Goal: Information Seeking & Learning: Learn about a topic

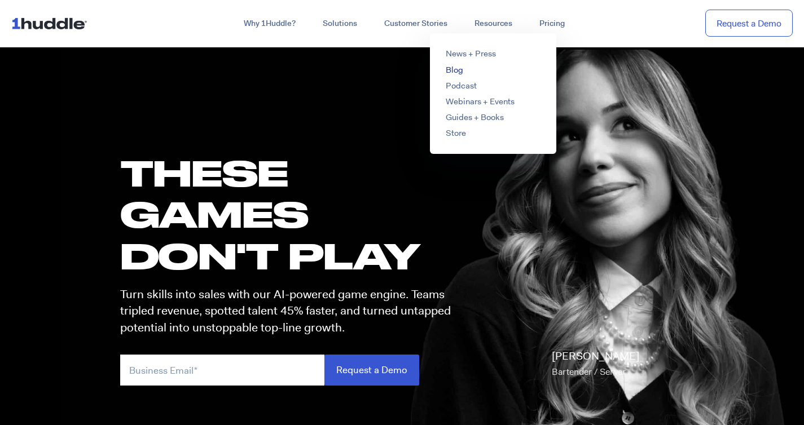
click at [454, 73] on link "Blog" at bounding box center [454, 69] width 17 height 11
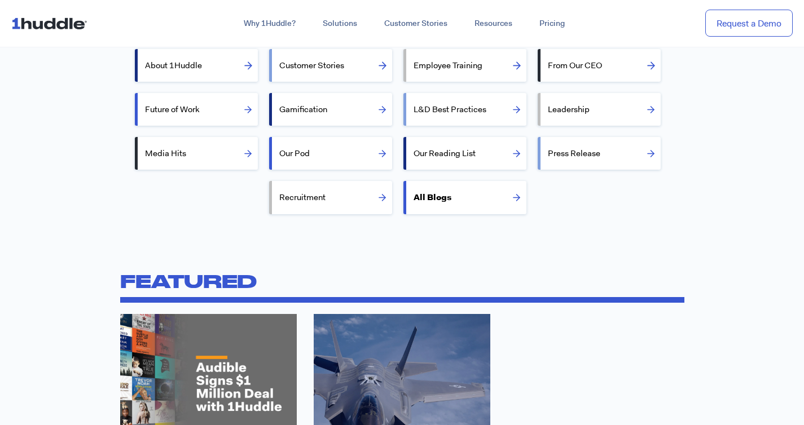
scroll to position [284, 0]
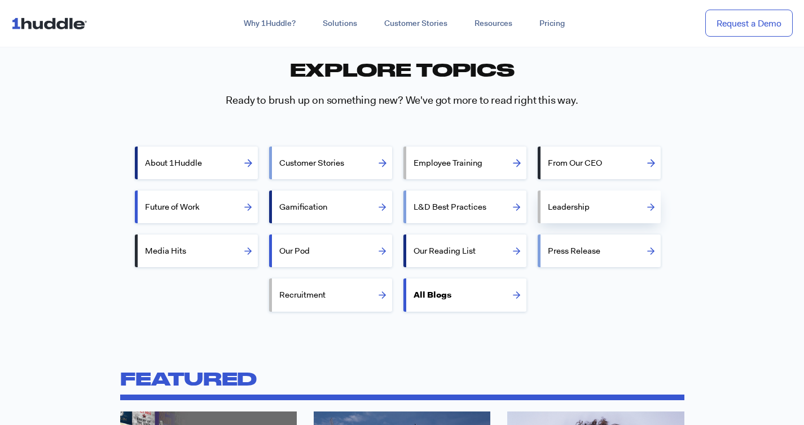
click at [649, 205] on label "Leadership" at bounding box center [604, 206] width 113 height 27
click at [548, 205] on input "Leadership" at bounding box center [543, 205] width 7 height 7
radio input "true"
click at [585, 199] on label "Leadership" at bounding box center [604, 206] width 113 height 27
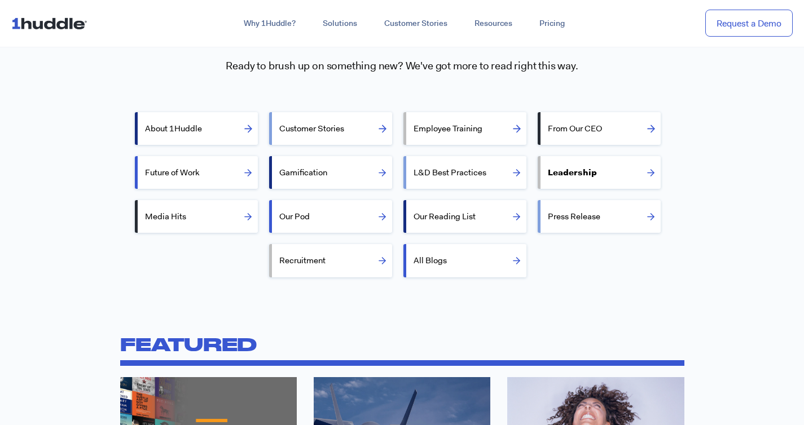
scroll to position [171, 0]
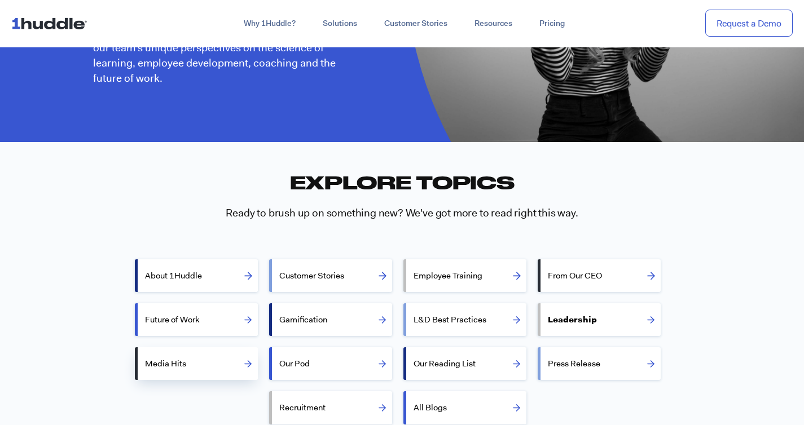
click at [244, 353] on label "Media Hits" at bounding box center [201, 363] width 113 height 27
click at [145, 359] on input "Media Hits" at bounding box center [141, 362] width 7 height 7
radio input "true"
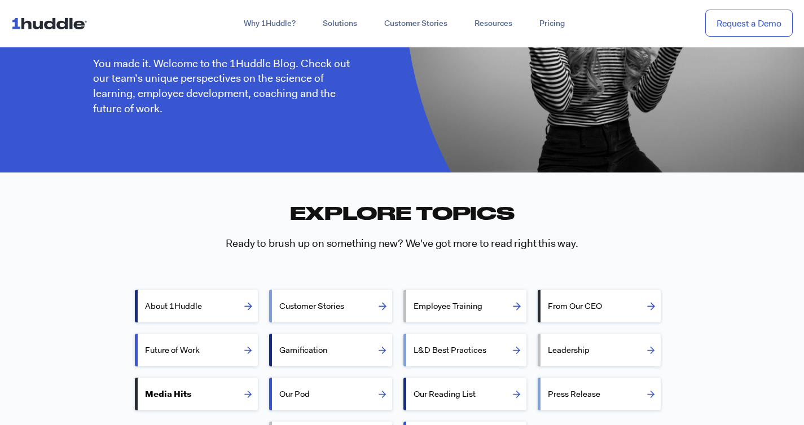
scroll to position [138, 0]
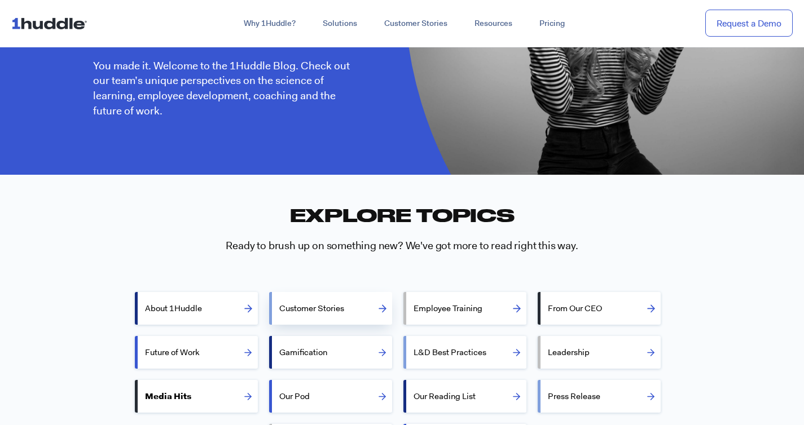
click at [370, 293] on li "Customer Stories" at bounding box center [330, 308] width 123 height 33
click at [367, 302] on label "Customer Stories" at bounding box center [335, 308] width 113 height 27
click at [279, 304] on input "Customer Stories" at bounding box center [275, 307] width 7 height 7
radio input "true"
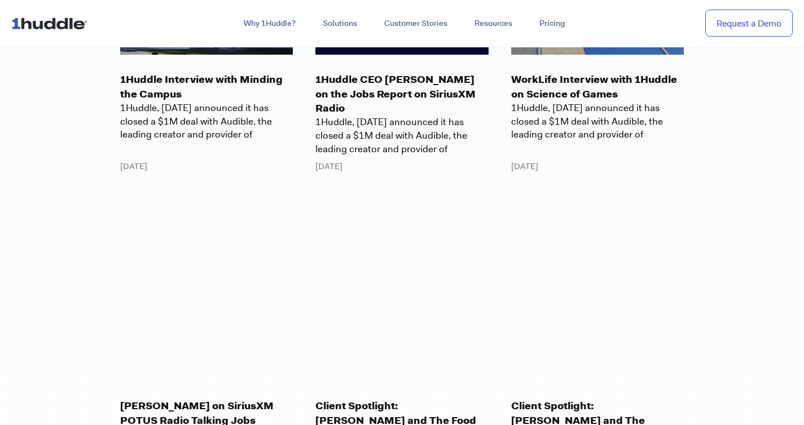
scroll to position [1562, 0]
